Goal: Information Seeking & Learning: Learn about a topic

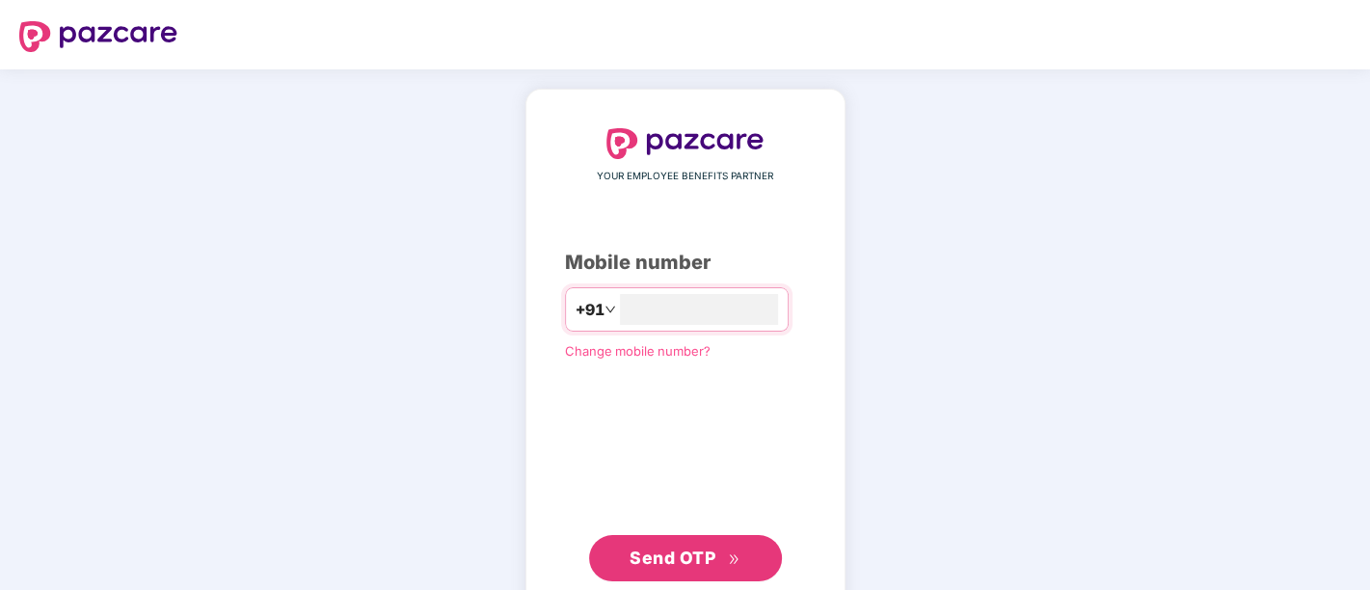
type input "**********"
click at [655, 566] on span "Send OTP" at bounding box center [684, 556] width 111 height 27
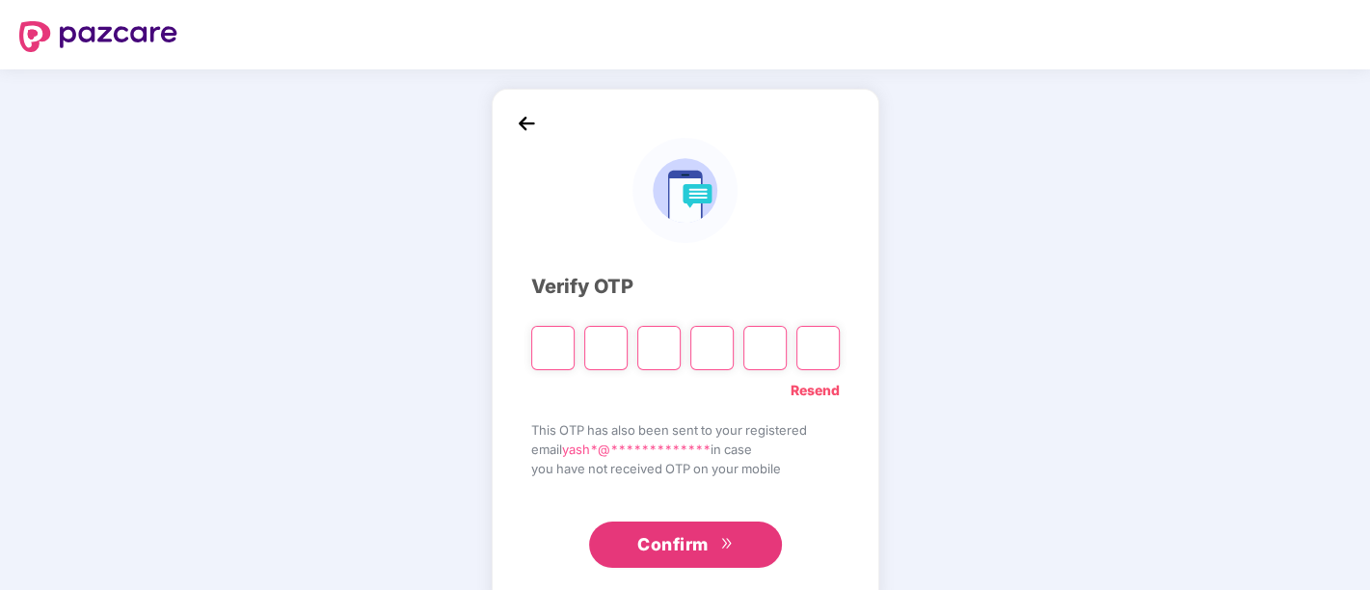
type input "*"
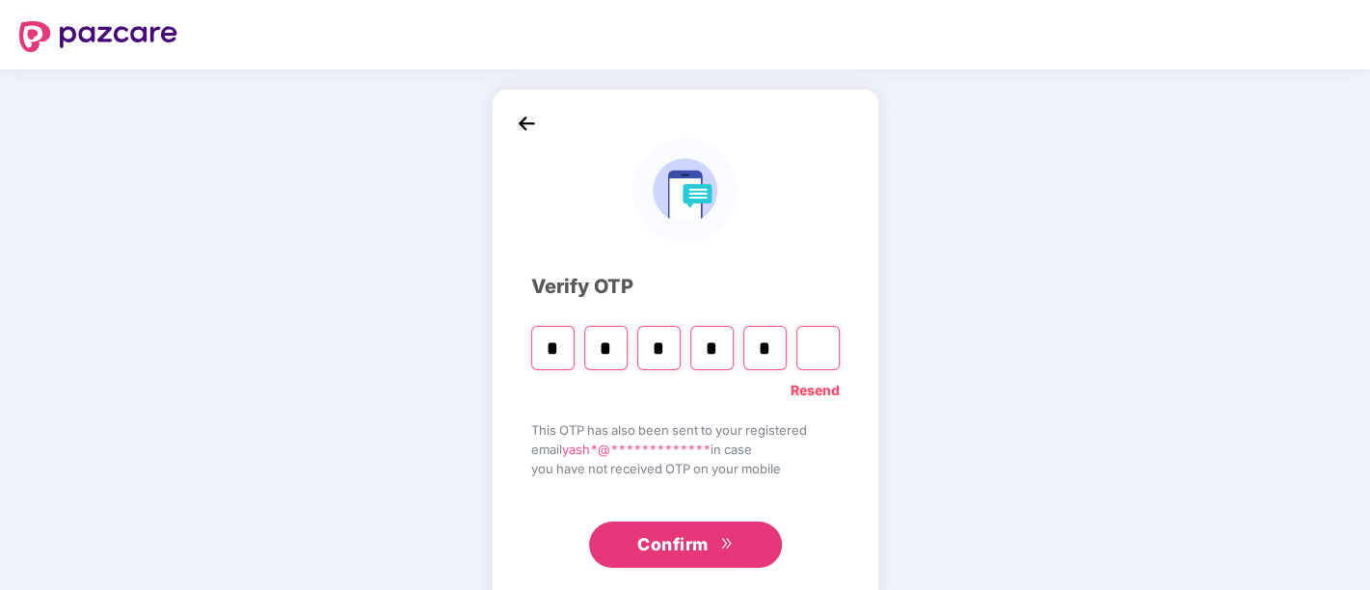
type input "*"
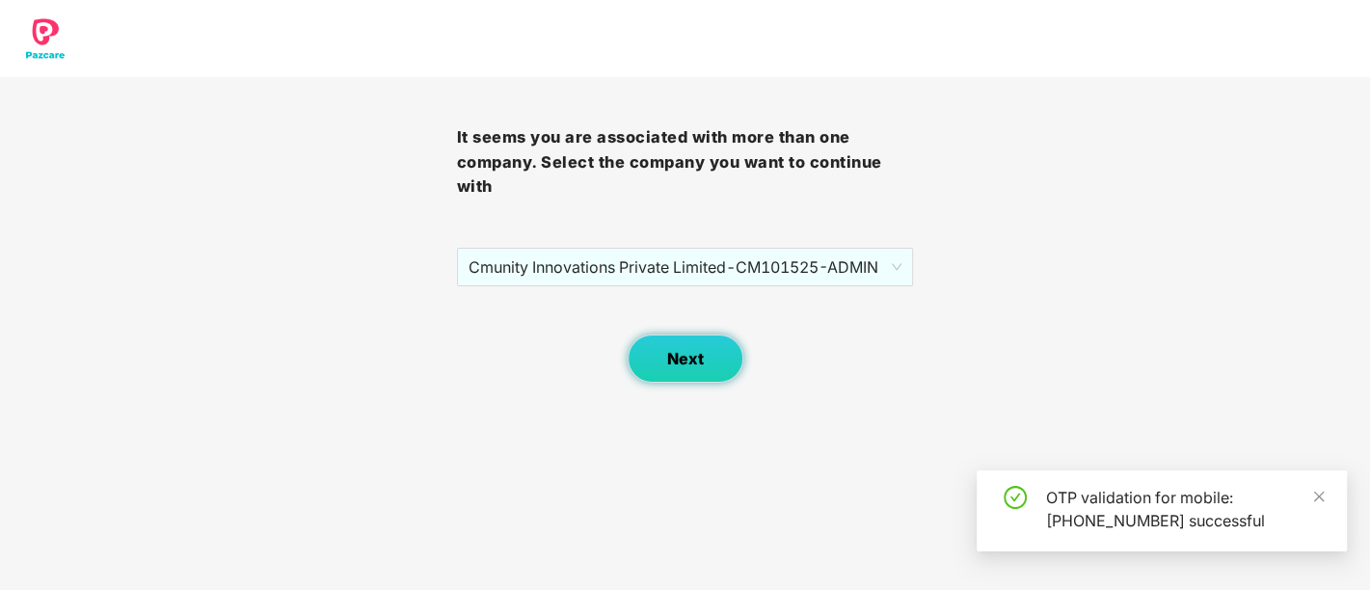
click at [667, 364] on span "Next" at bounding box center [685, 359] width 37 height 18
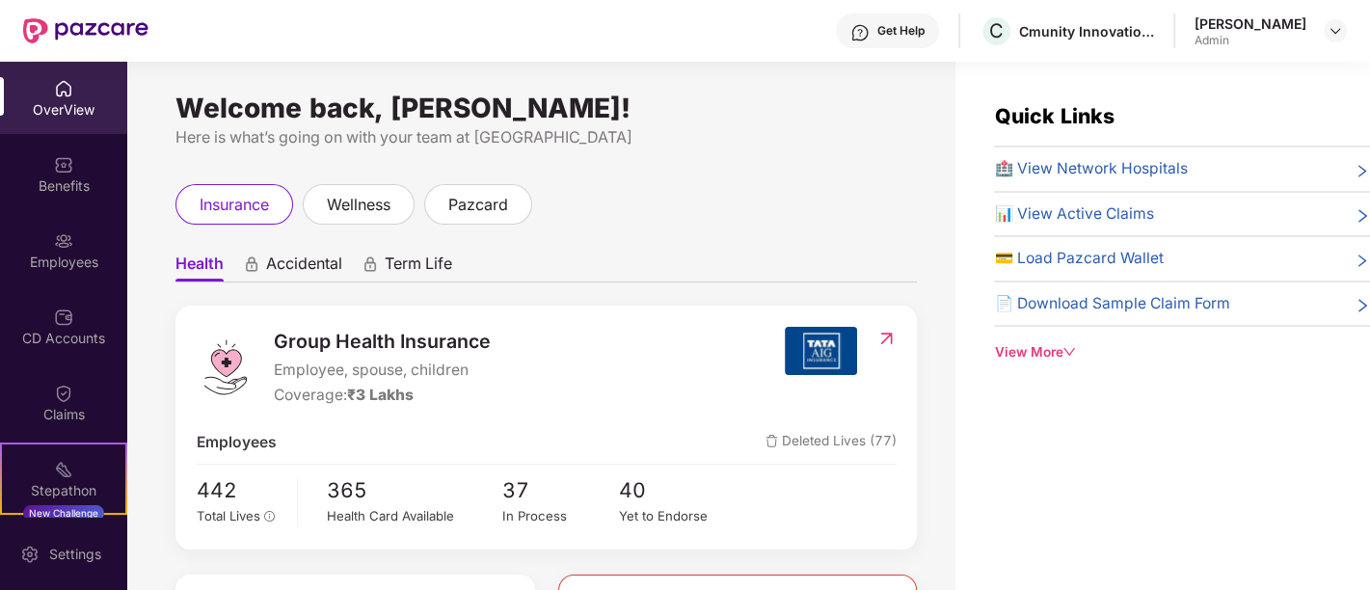
scroll to position [58, 0]
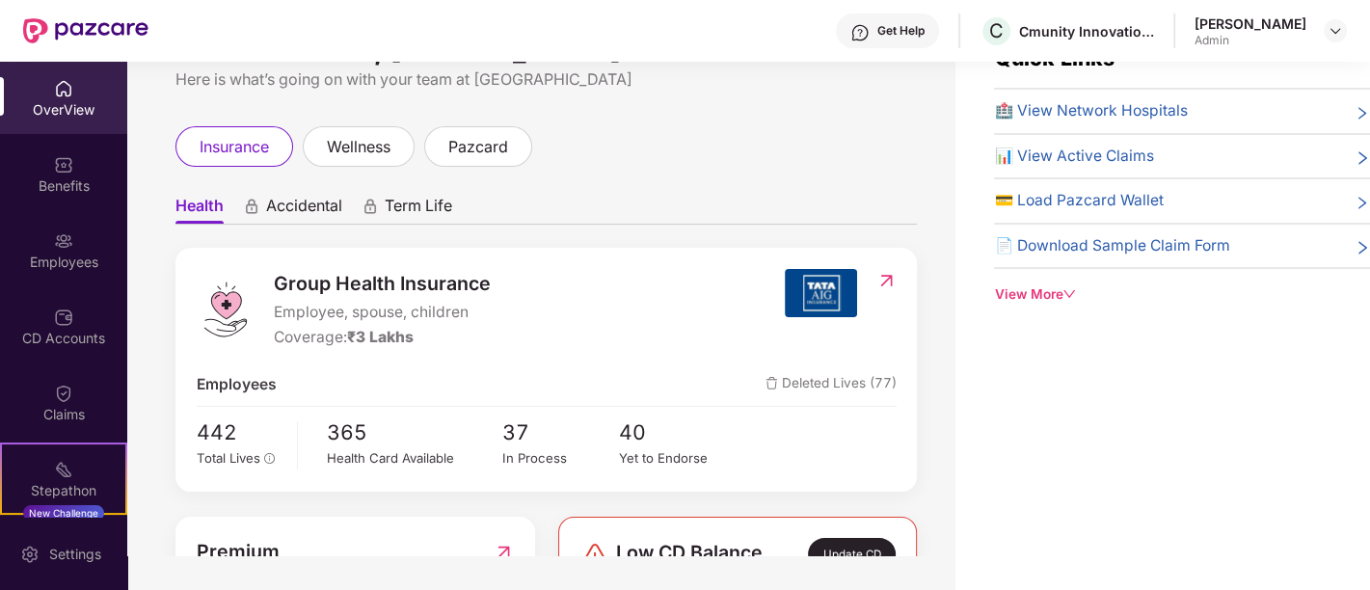
click at [1027, 288] on div "View More" at bounding box center [1182, 294] width 376 height 20
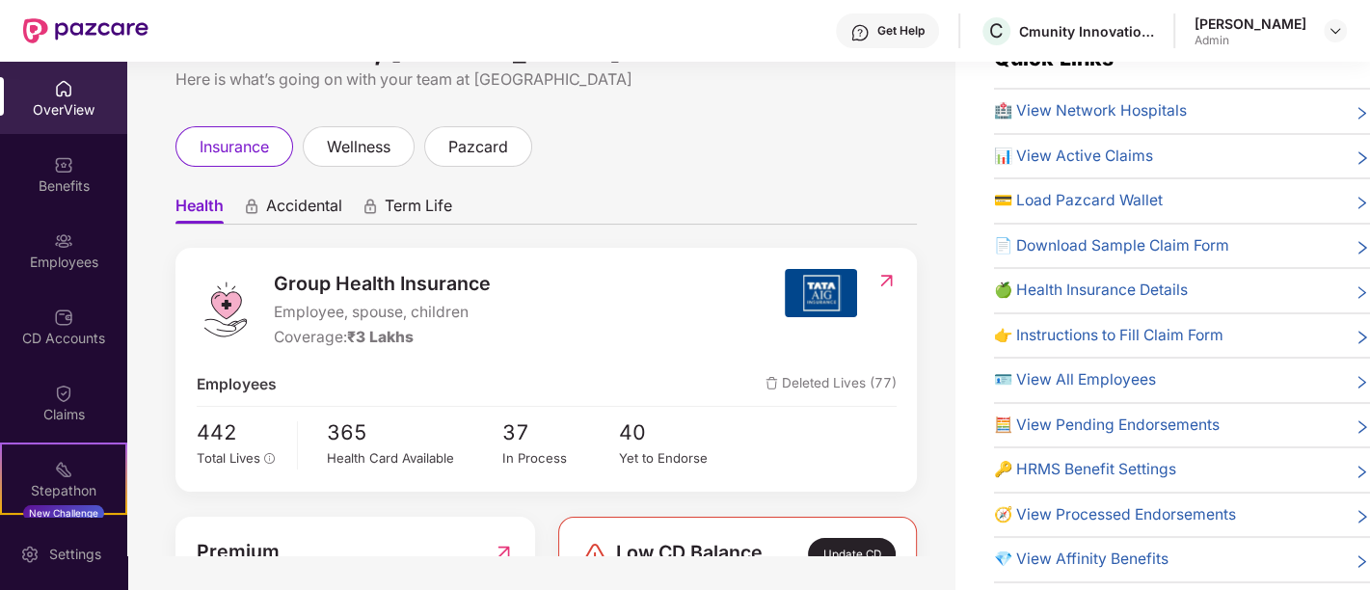
click at [1084, 292] on span "🍏 Health Insurance Details" at bounding box center [1091, 291] width 194 height 24
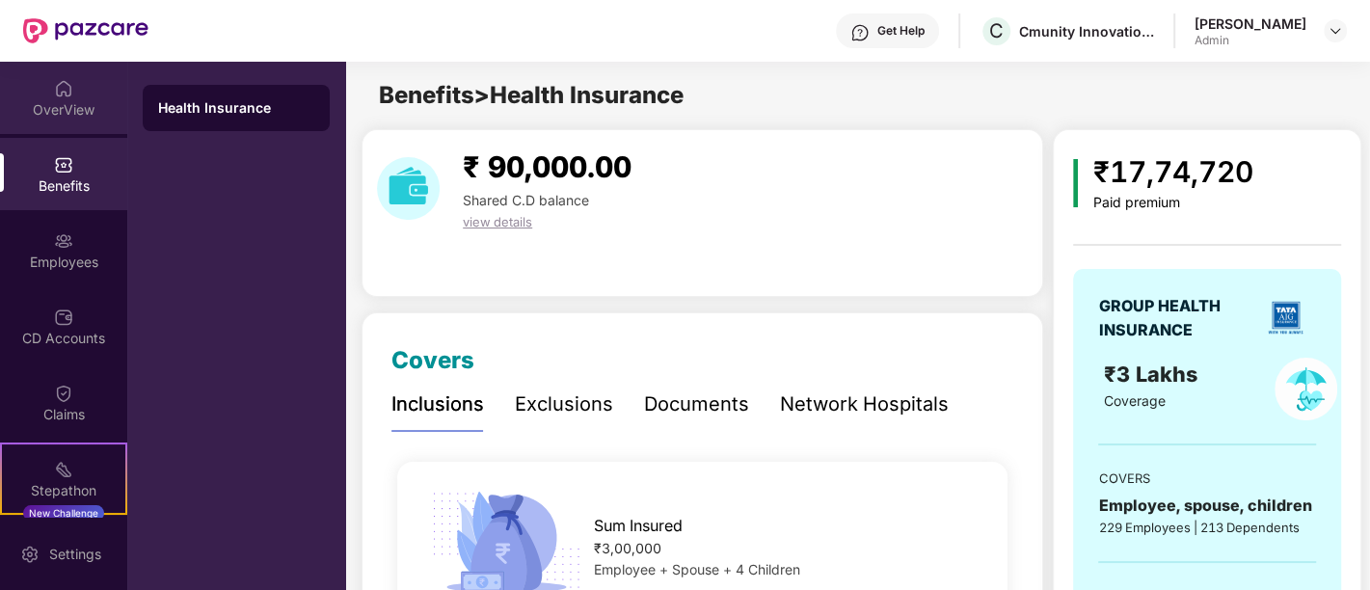
click at [36, 114] on div "OverView" at bounding box center [63, 109] width 127 height 19
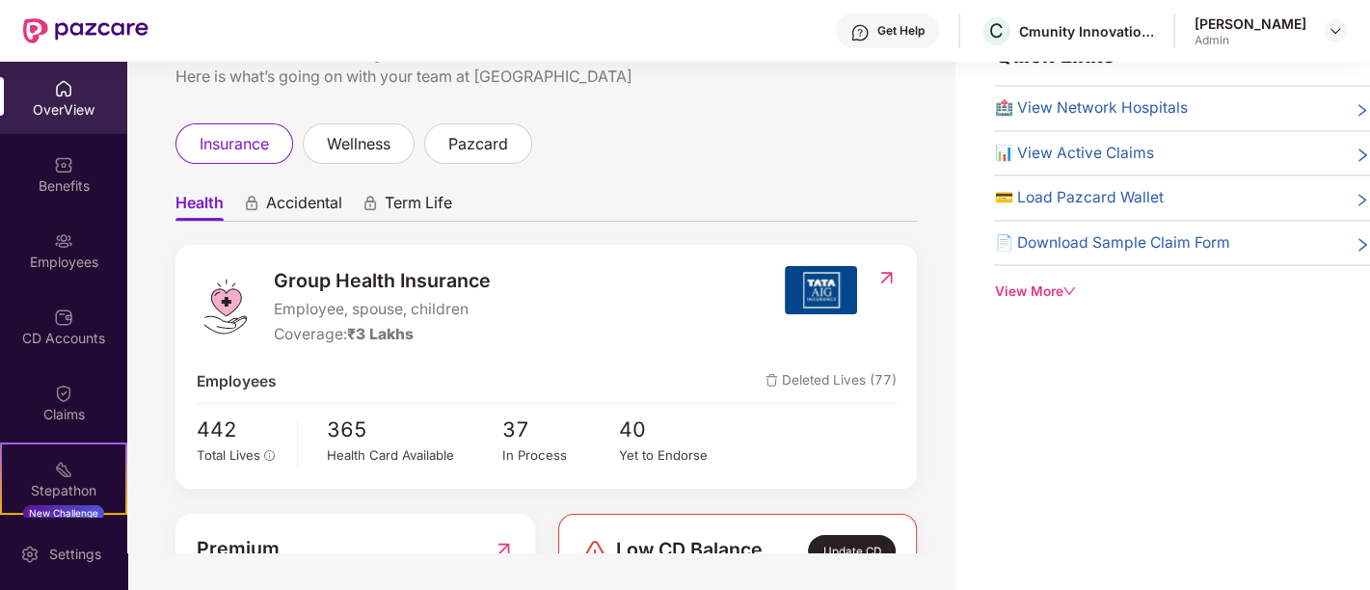
click at [1003, 277] on div "Quick Links 🏥 View Network Hospitals 📊 View Active Claims 💳 Load Pazcard Wallet…" at bounding box center [1182, 171] width 376 height 263
click at [1055, 295] on div "View More" at bounding box center [1182, 291] width 376 height 20
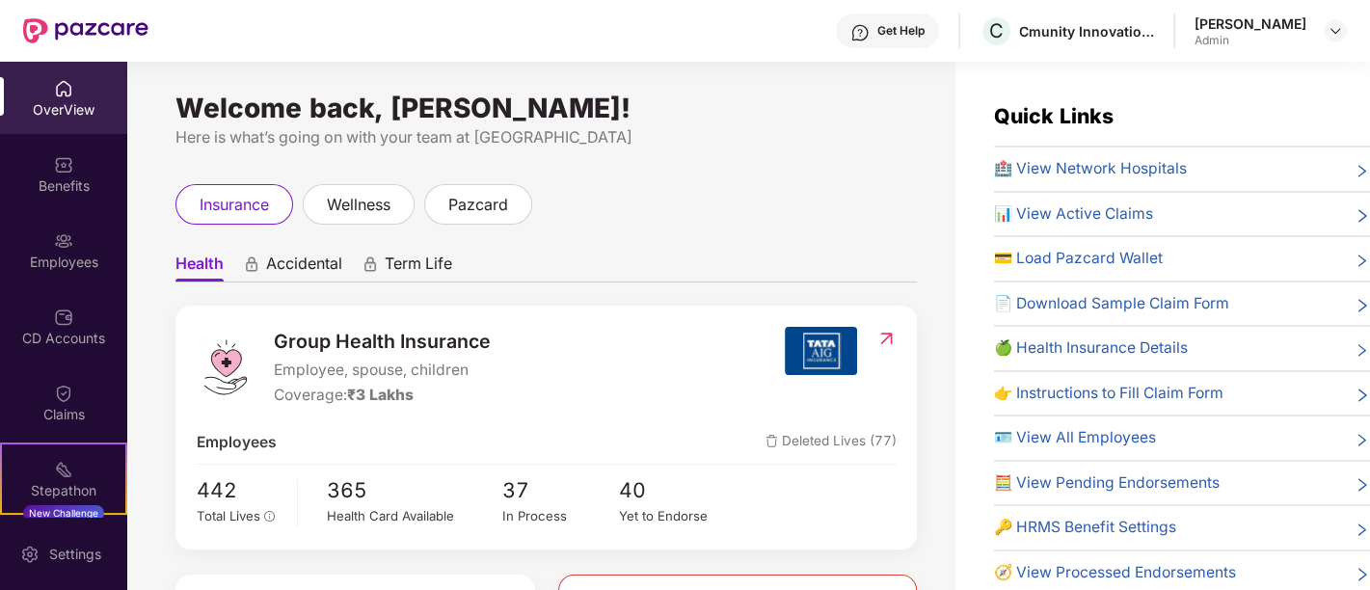
click at [826, 354] on img at bounding box center [821, 351] width 72 height 48
click at [860, 324] on div "Group Health Insurance Employee, spouse, children Coverage: ₹3 Lakhs Employees …" at bounding box center [545, 427] width 741 height 243
click at [878, 334] on img at bounding box center [886, 338] width 20 height 19
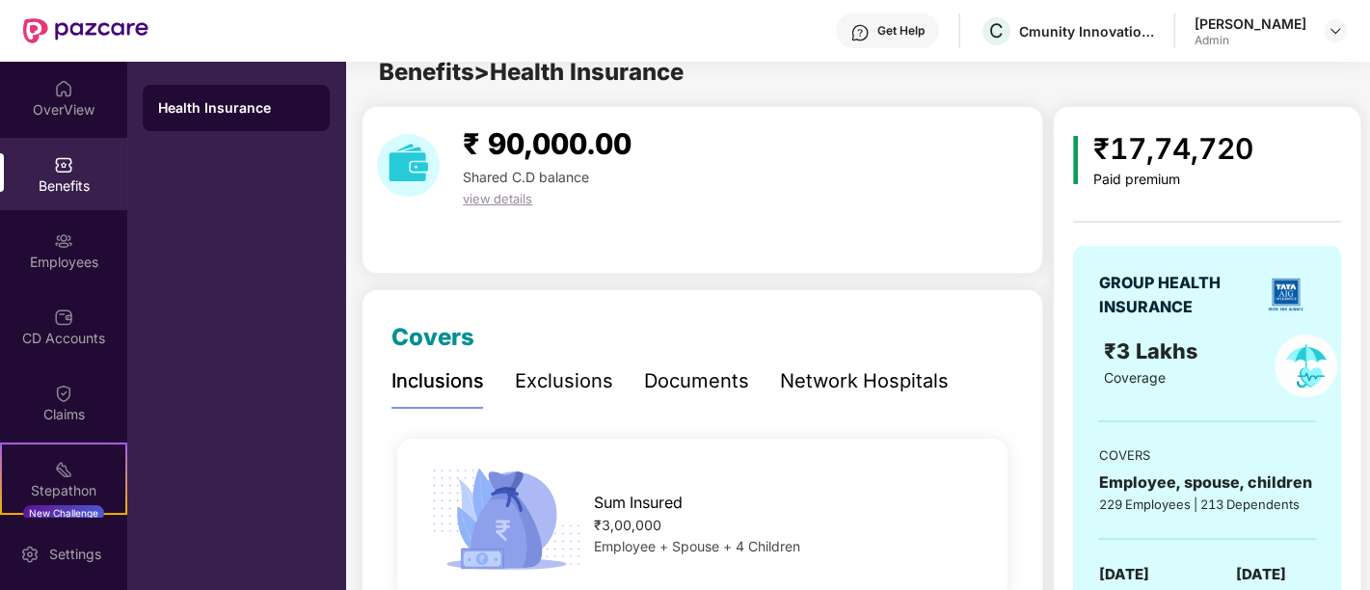
scroll to position [14, 0]
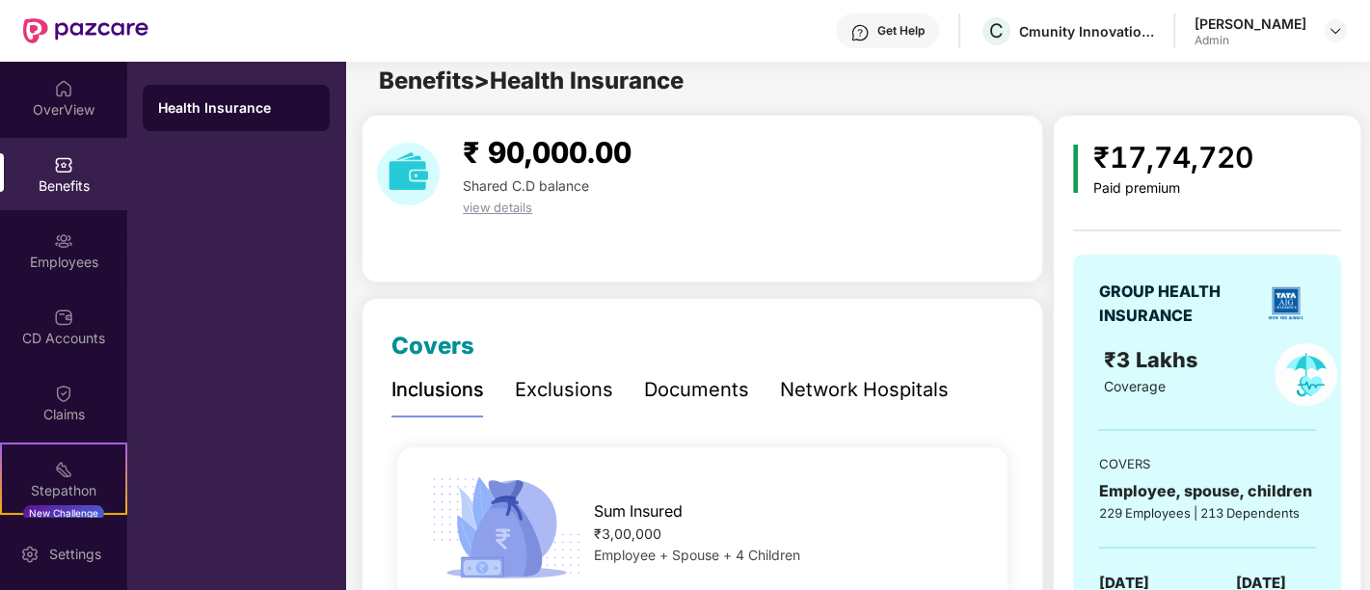
click at [570, 396] on div "Exclusions" at bounding box center [564, 390] width 98 height 30
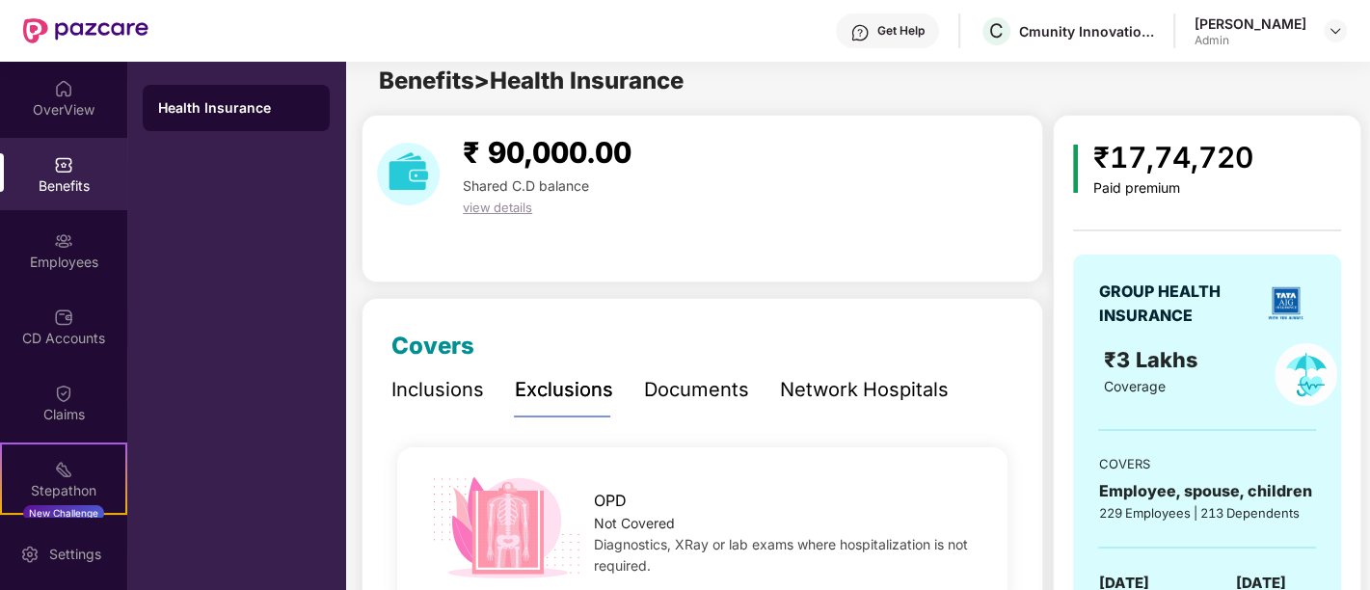
click at [720, 401] on div "Documents" at bounding box center [696, 390] width 105 height 30
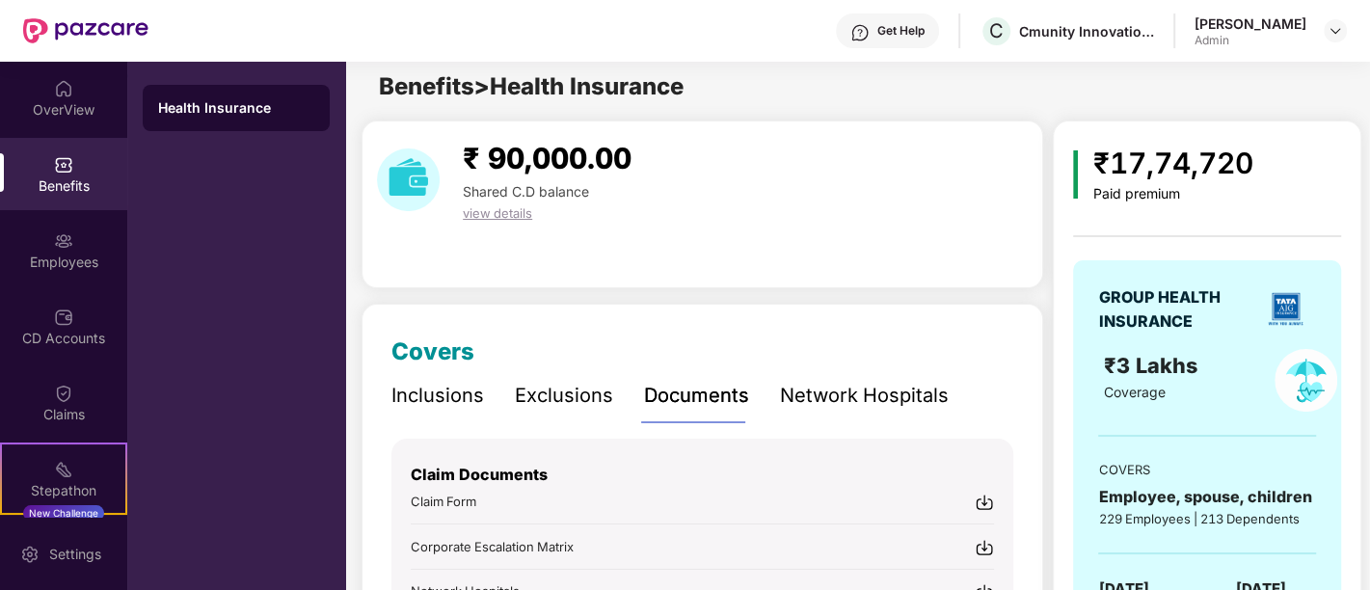
scroll to position [0, 0]
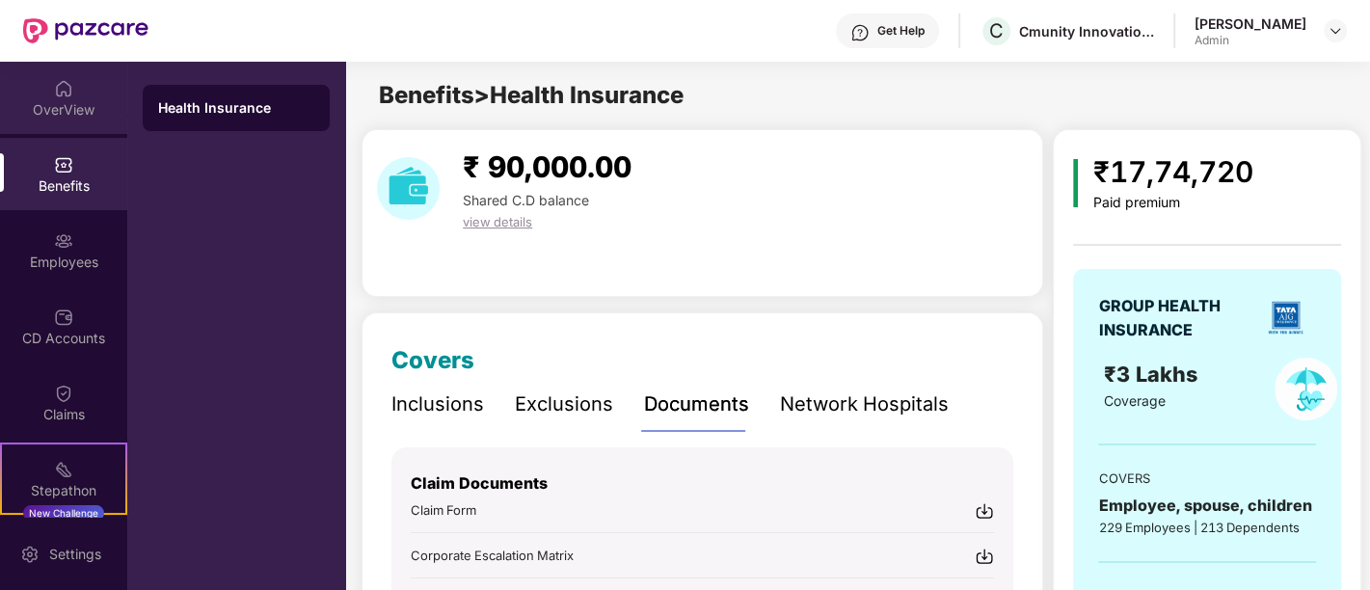
click at [43, 130] on div "OverView" at bounding box center [63, 98] width 127 height 72
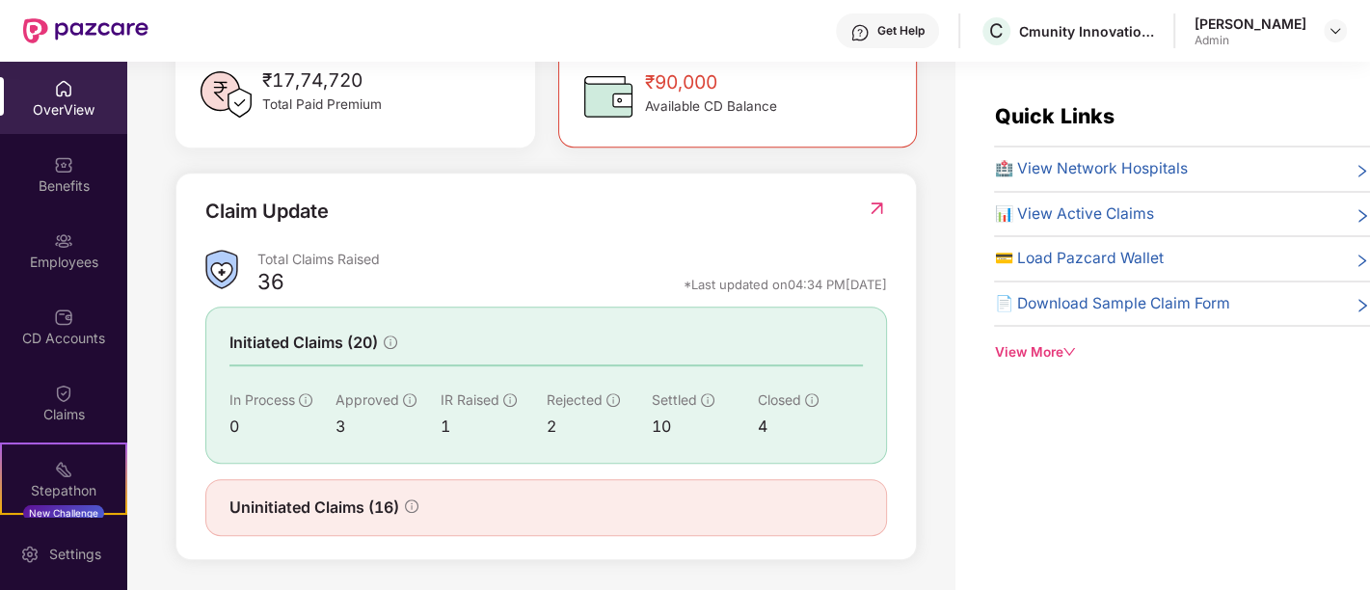
scroll to position [61, 0]
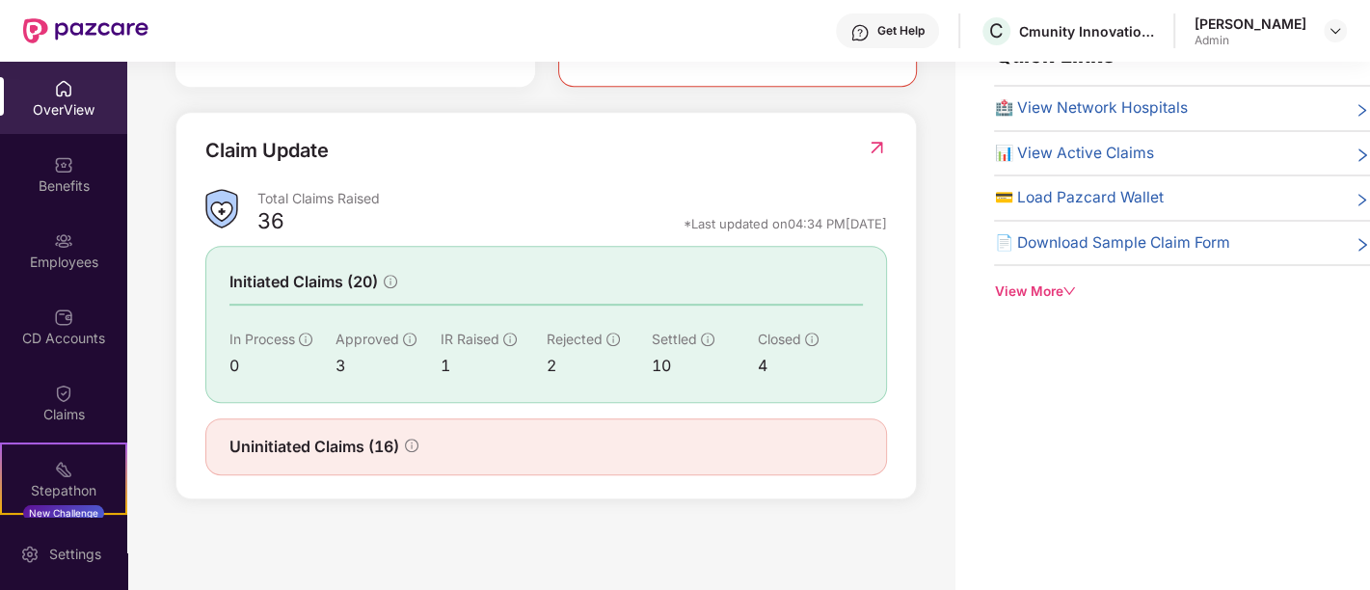
click at [297, 439] on span "Uninitiated Claims (16)" at bounding box center [314, 447] width 170 height 24
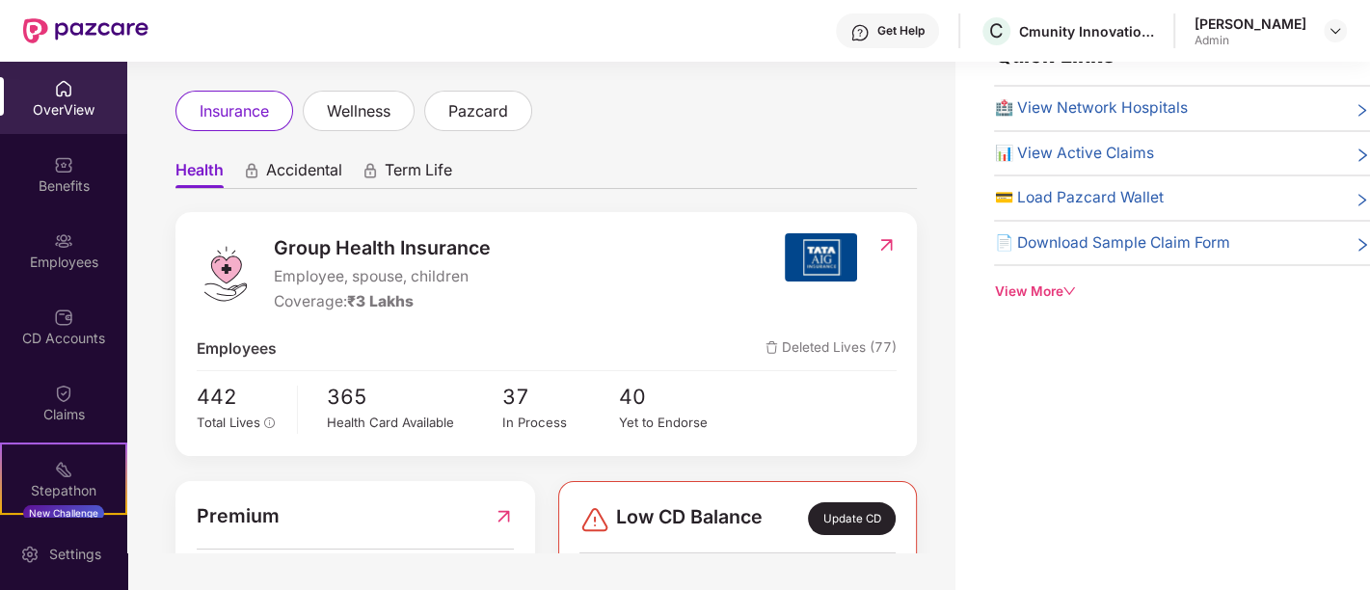
scroll to position [0, 0]
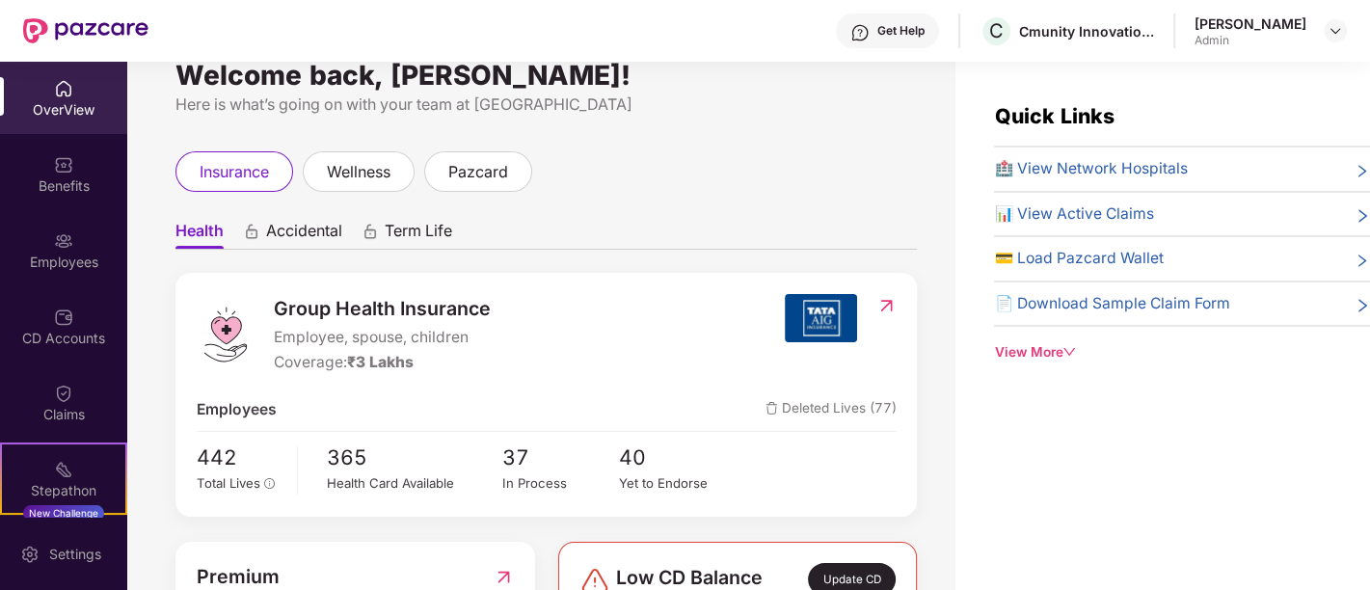
click at [1004, 360] on div "View More" at bounding box center [1182, 352] width 376 height 20
